Goal: Transaction & Acquisition: Purchase product/service

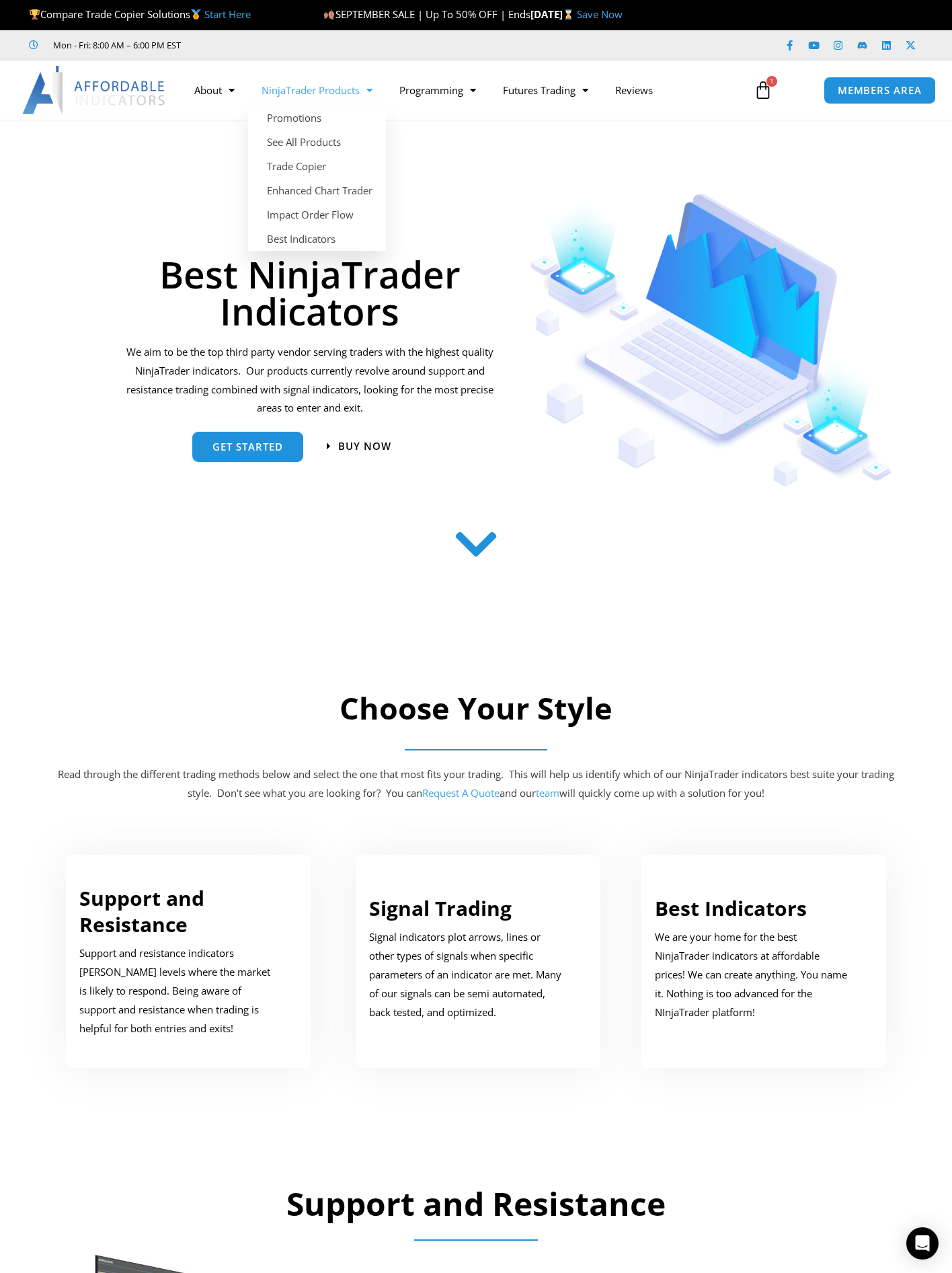
click at [290, 90] on link "NinjaTrader Products" at bounding box center [318, 90] width 138 height 31
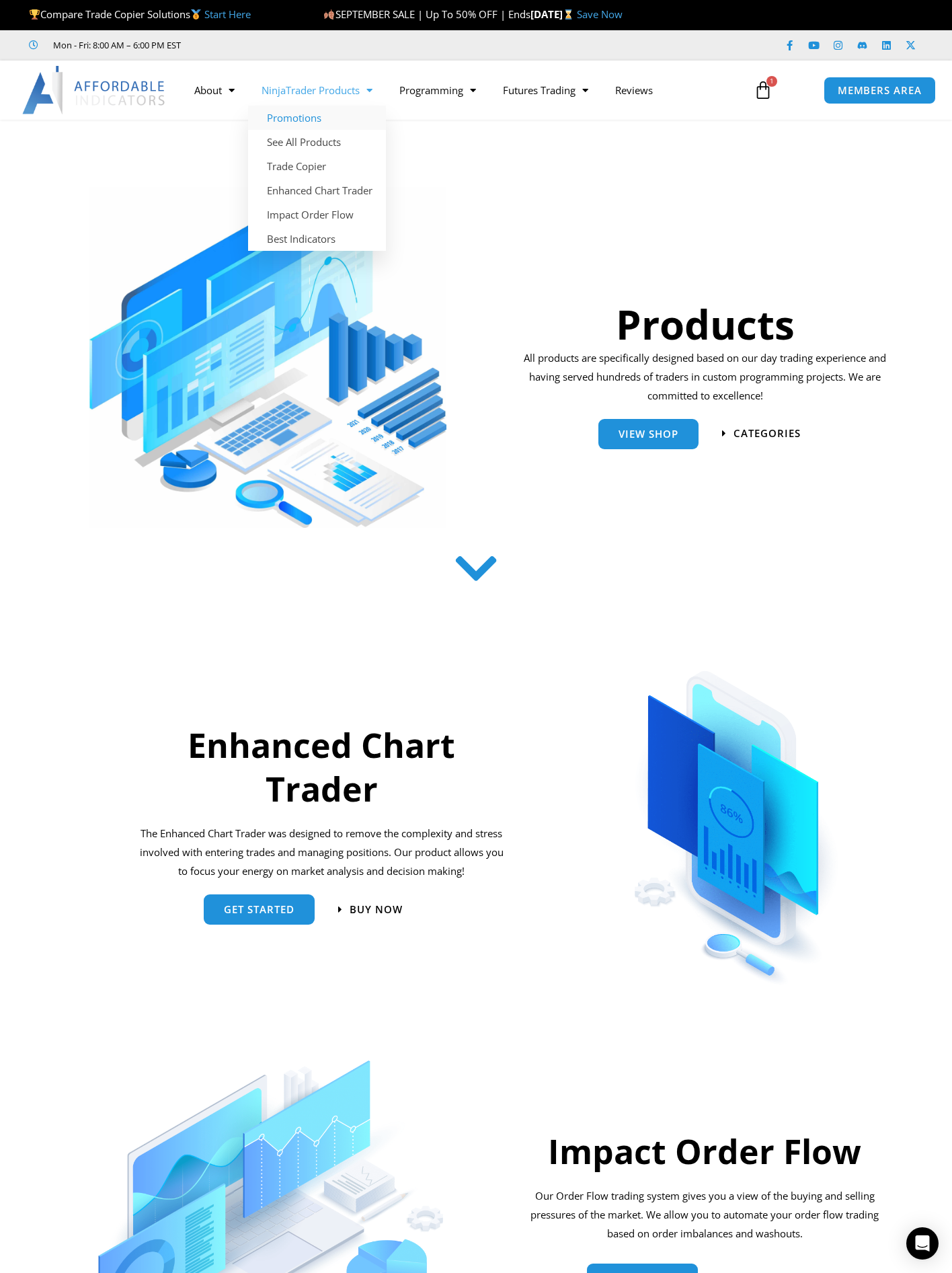
click at [312, 114] on link "Promotions" at bounding box center [318, 118] width 138 height 24
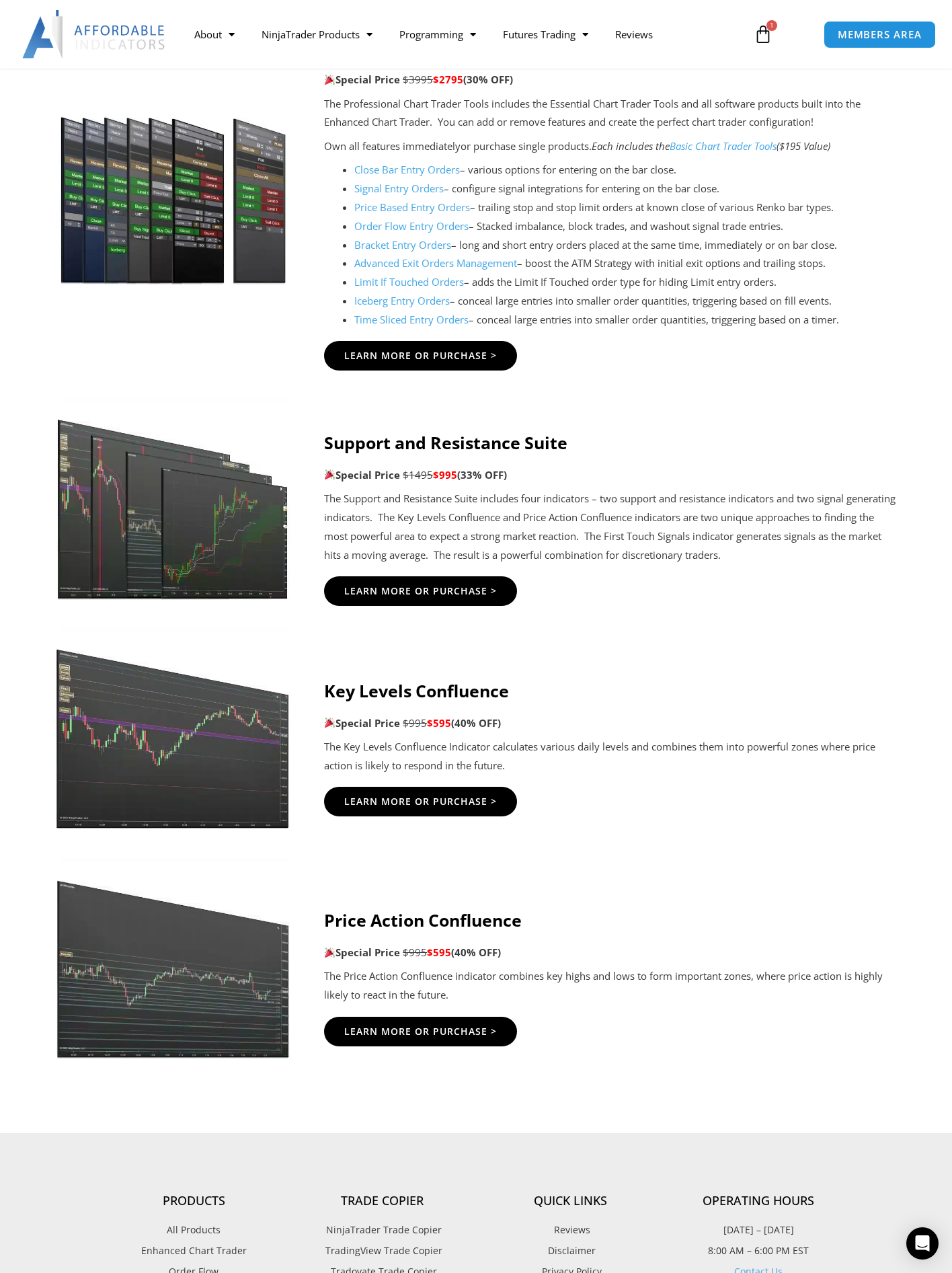
scroll to position [1480, 0]
